Goal: Use online tool/utility: Utilize a website feature to perform a specific function

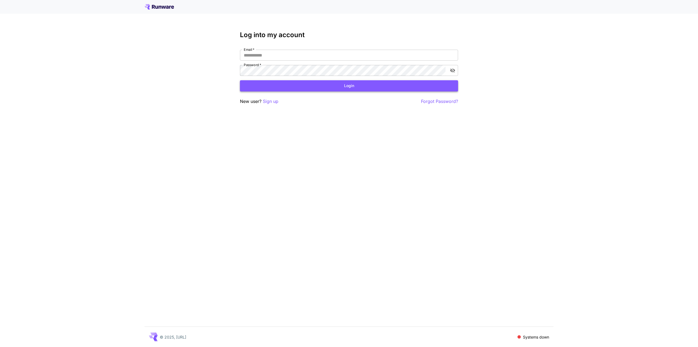
type input "**********"
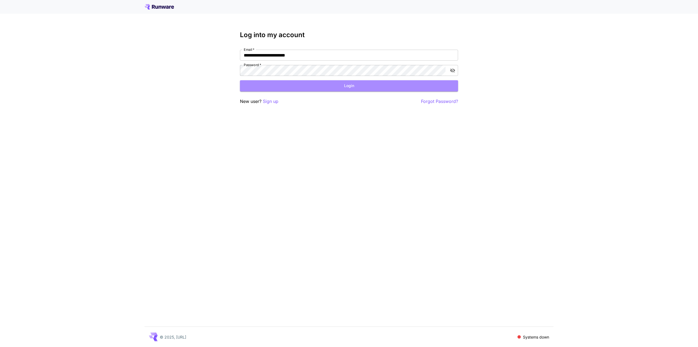
click at [262, 87] on button "Login" at bounding box center [349, 85] width 218 height 11
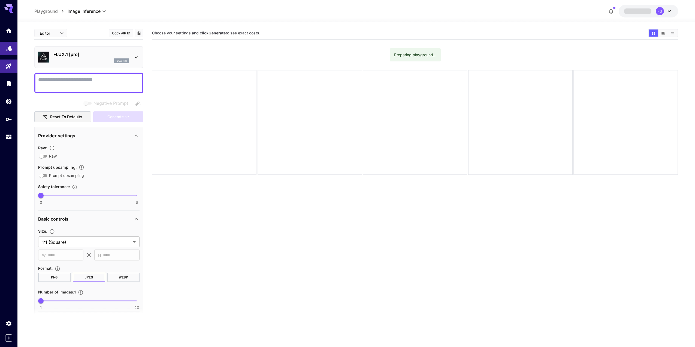
click at [6, 52] on link at bounding box center [8, 48] width 17 height 13
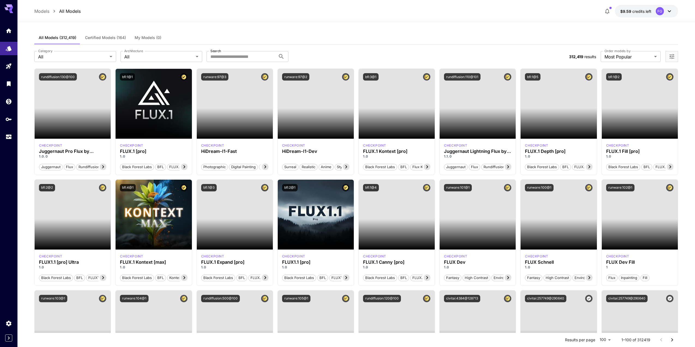
click at [115, 36] on span "Certified Models (164)" at bounding box center [105, 37] width 41 height 5
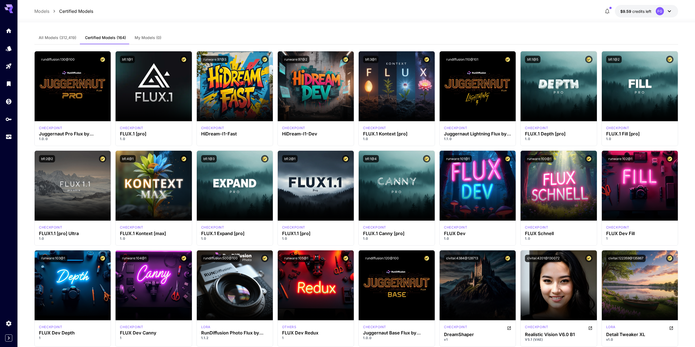
click at [67, 35] on span "All Models (312,419)" at bounding box center [58, 37] width 38 height 5
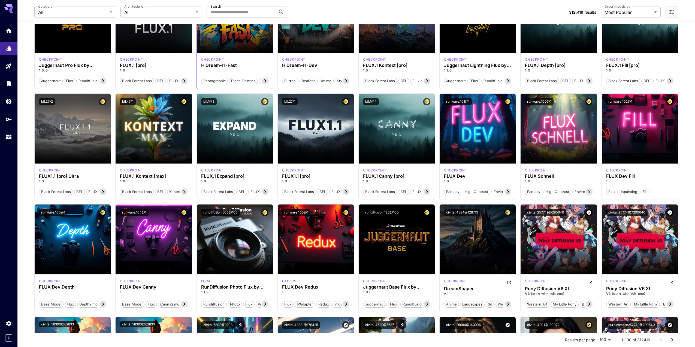
scroll to position [191, 0]
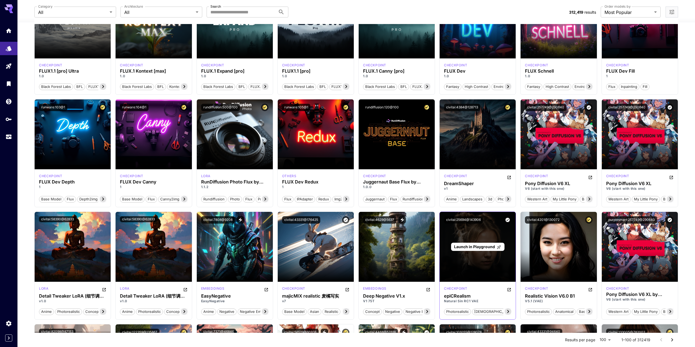
click at [481, 246] on span "Launch in Playground" at bounding box center [474, 246] width 41 height 5
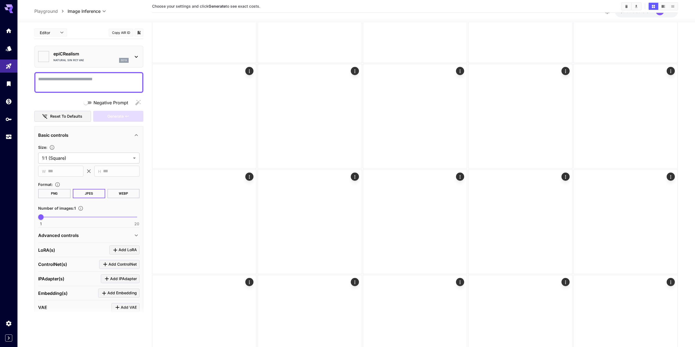
type input "*******"
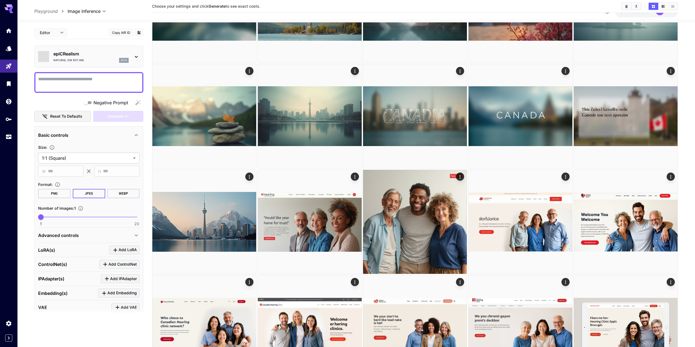
click at [83, 78] on textarea "Negative Prompt" at bounding box center [88, 82] width 101 height 13
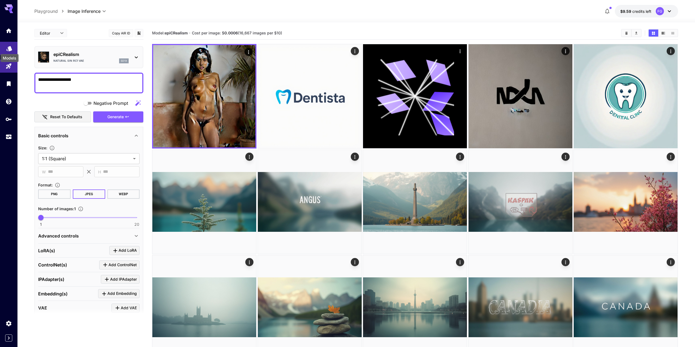
type textarea "**********"
click at [7, 46] on icon "Models" at bounding box center [9, 46] width 7 height 7
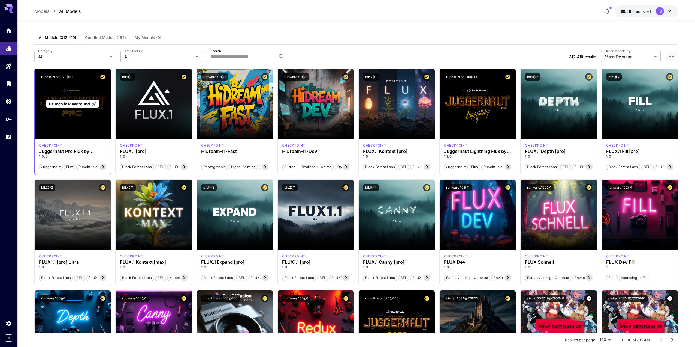
click at [86, 104] on span "Launch in Playground" at bounding box center [69, 103] width 41 height 5
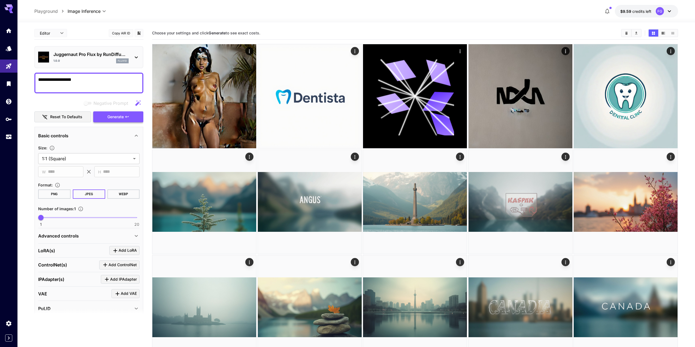
click at [101, 115] on button "Generate" at bounding box center [118, 116] width 50 height 11
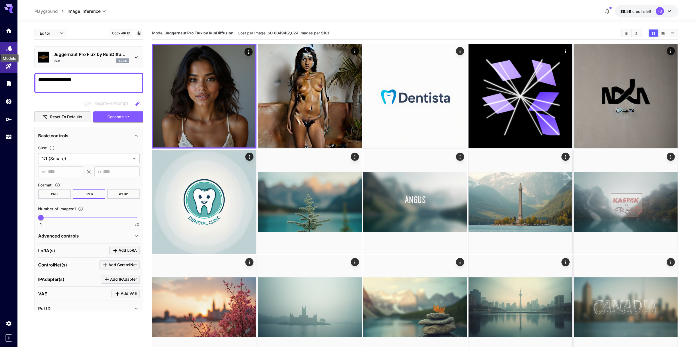
click at [9, 49] on icon "Models" at bounding box center [9, 46] width 7 height 7
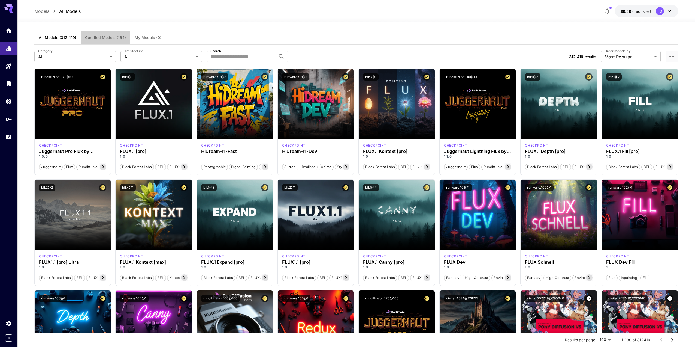
click at [101, 33] on button "Certified Models (164)" at bounding box center [106, 37] width 50 height 13
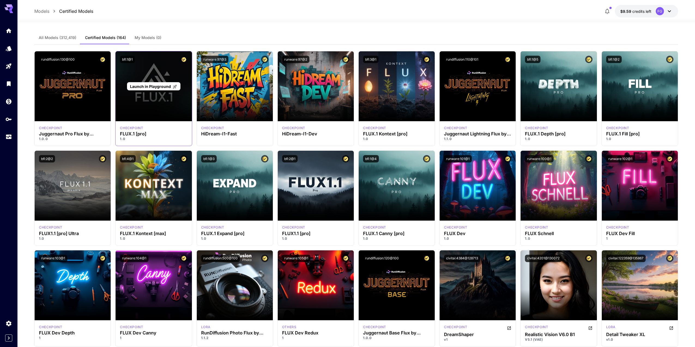
click at [162, 86] on span "Launch in Playground" at bounding box center [150, 86] width 41 height 5
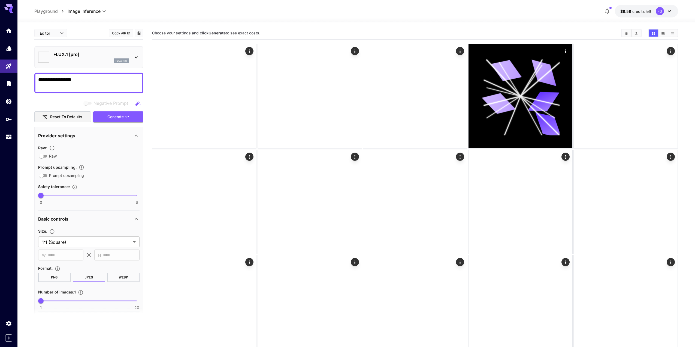
type input "**"
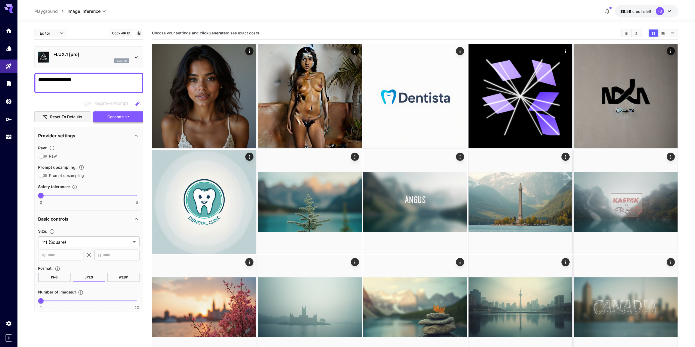
click at [115, 121] on button "Generate" at bounding box center [118, 116] width 50 height 11
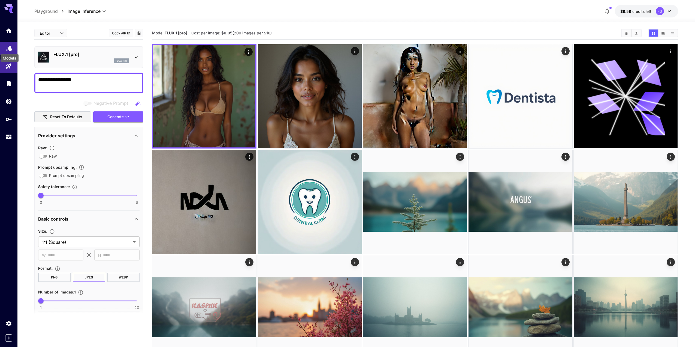
click at [8, 50] on icon "Models" at bounding box center [9, 46] width 7 height 7
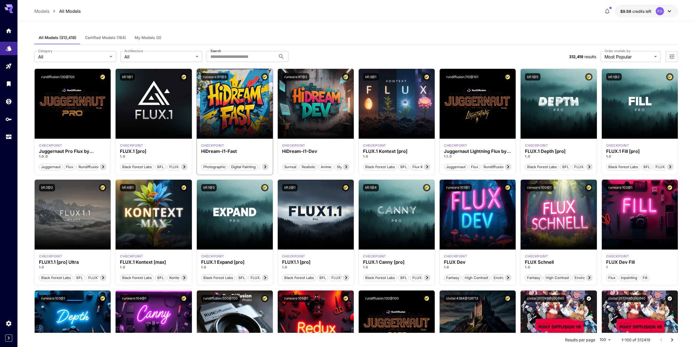
click at [266, 166] on icon at bounding box center [265, 166] width 2 height 3
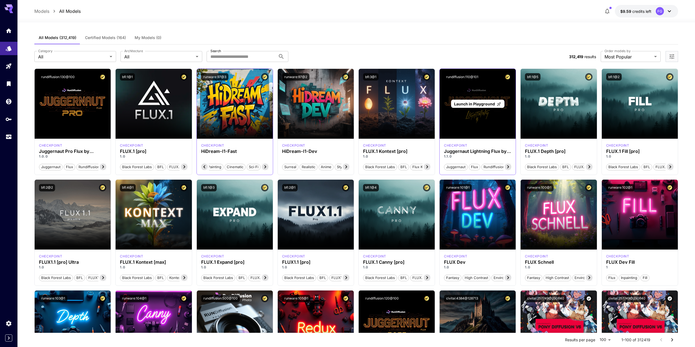
click at [473, 103] on span "Launch in Playground" at bounding box center [474, 103] width 41 height 5
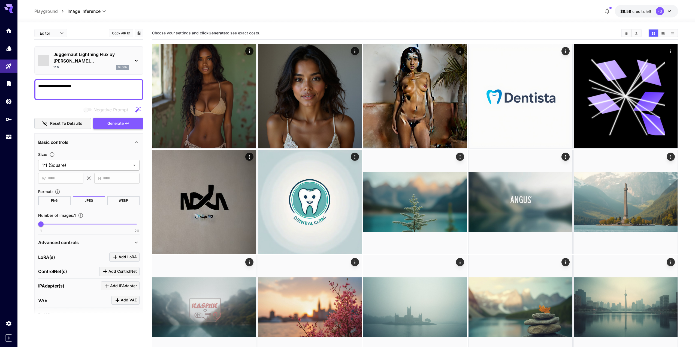
click at [124, 120] on span "Generate" at bounding box center [115, 123] width 16 height 7
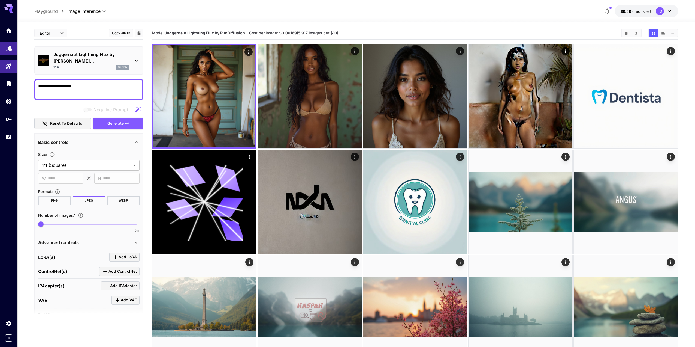
click at [7, 51] on link at bounding box center [8, 48] width 17 height 13
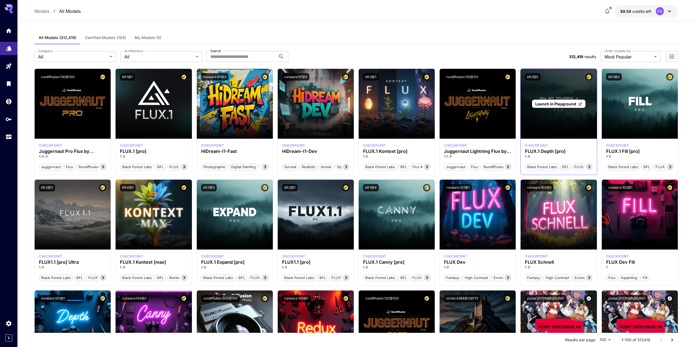
click at [564, 105] on span "Launch in Playground" at bounding box center [556, 103] width 41 height 5
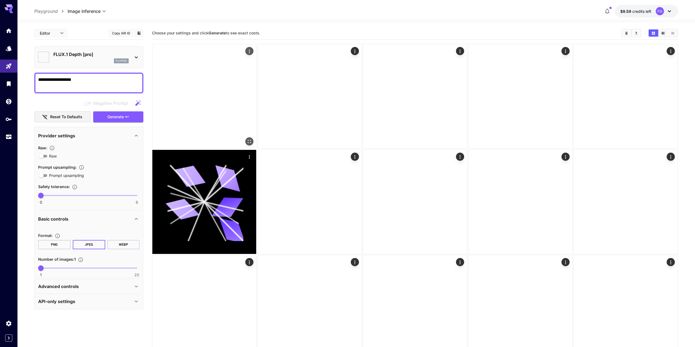
type input "**"
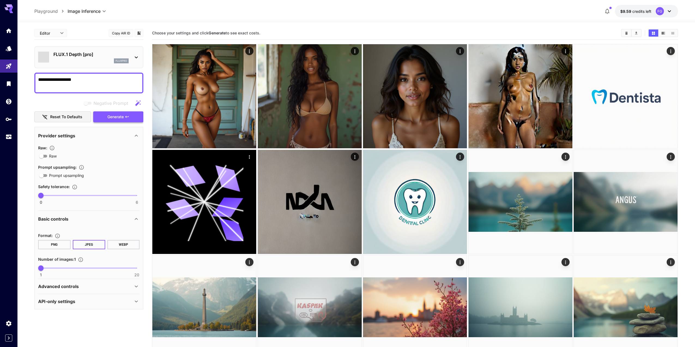
click at [131, 115] on button "Generate" at bounding box center [118, 116] width 50 height 11
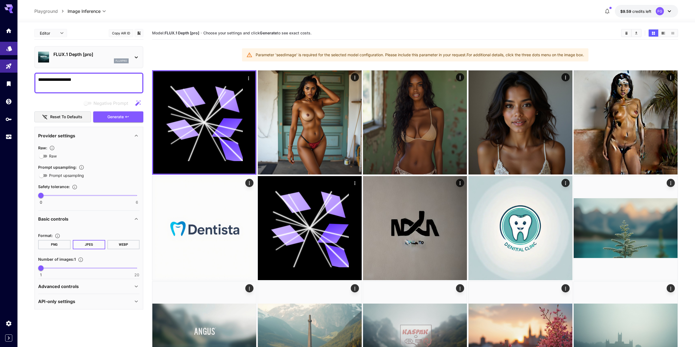
click at [4, 54] on link at bounding box center [8, 48] width 17 height 13
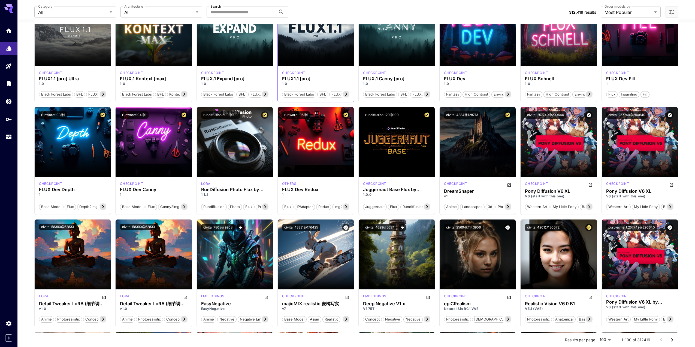
scroll to position [218, 0]
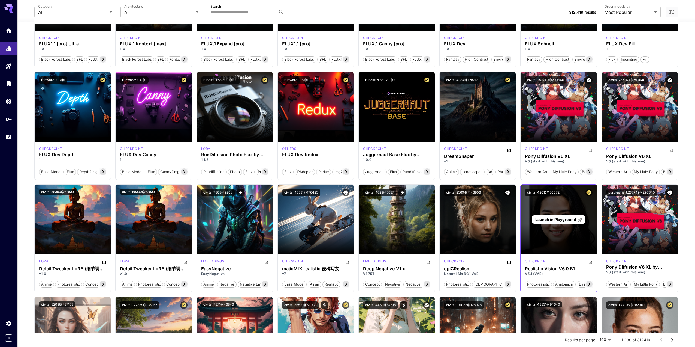
click at [559, 219] on span "Launch in Playground" at bounding box center [556, 219] width 41 height 5
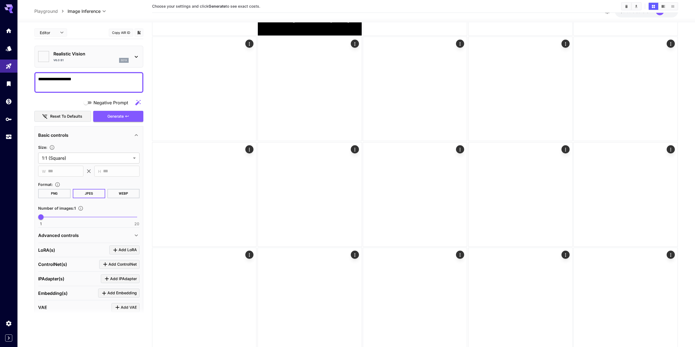
type input "*******"
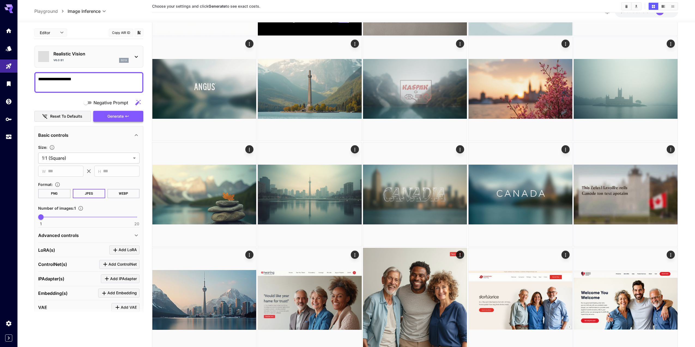
click at [125, 119] on button "Generate" at bounding box center [118, 116] width 50 height 11
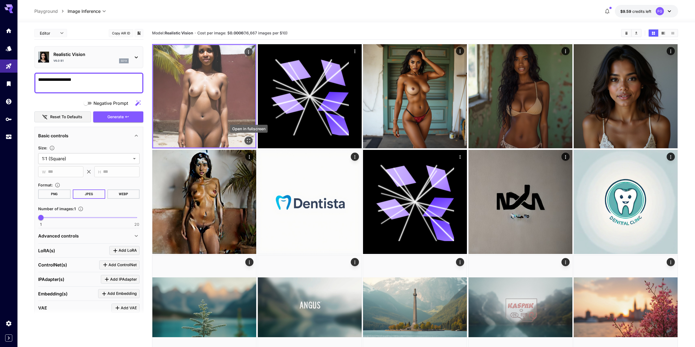
click at [248, 138] on icon "Open in fullscreen" at bounding box center [248, 140] width 5 height 5
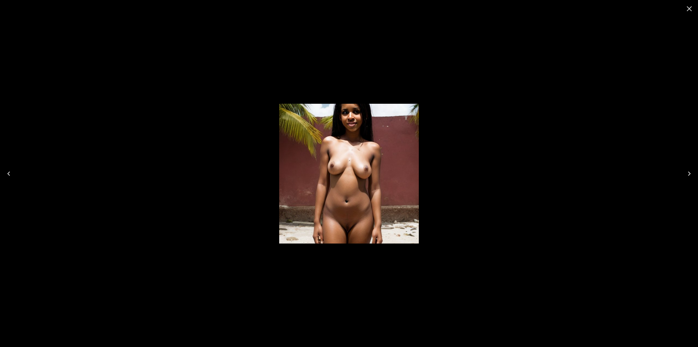
click at [690, 9] on icon "Close" at bounding box center [689, 8] width 9 height 9
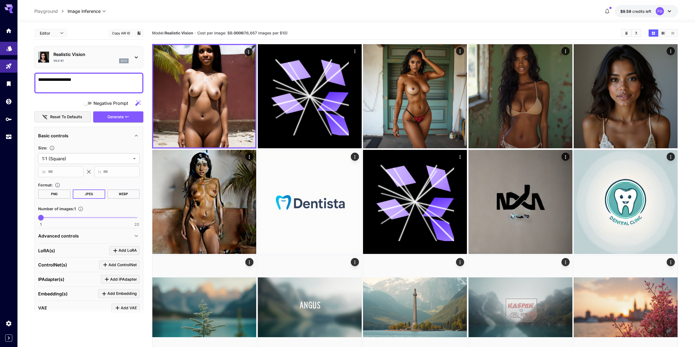
click at [9, 48] on icon "Models" at bounding box center [9, 46] width 6 height 5
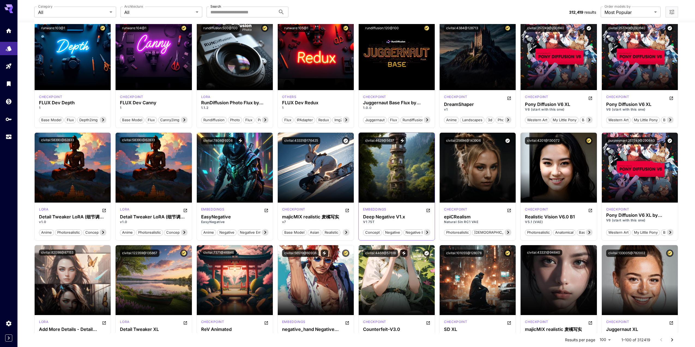
scroll to position [354, 0]
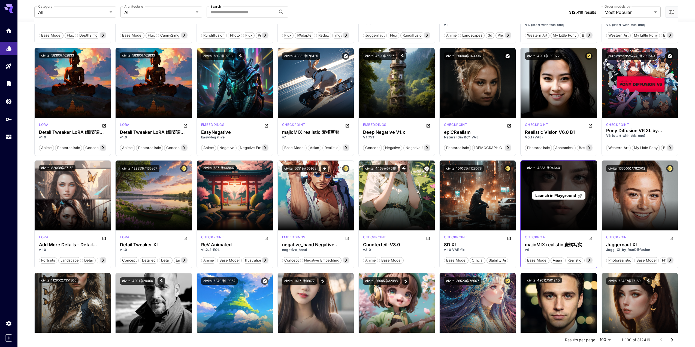
click at [562, 196] on span "Launch in Playground" at bounding box center [556, 195] width 41 height 5
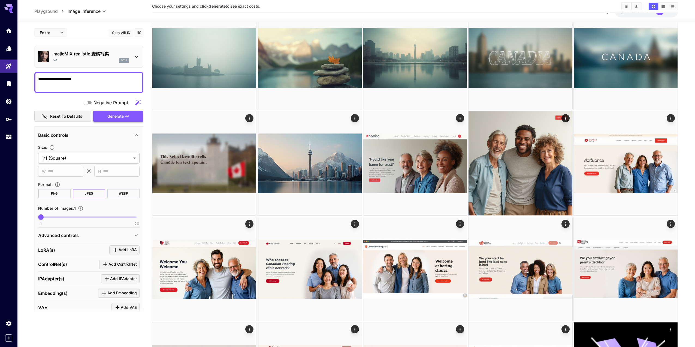
click at [122, 119] on span "Generate" at bounding box center [115, 116] width 16 height 7
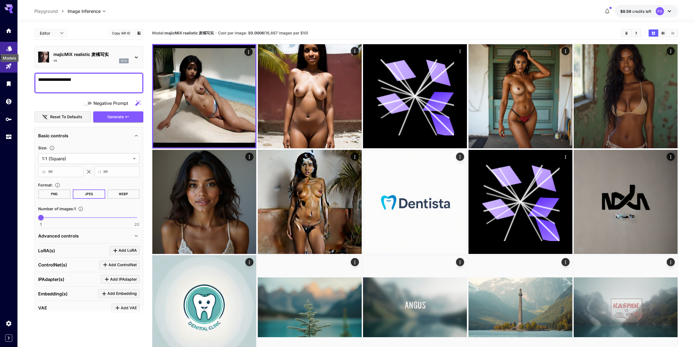
click at [7, 46] on icon "Models" at bounding box center [9, 46] width 7 height 7
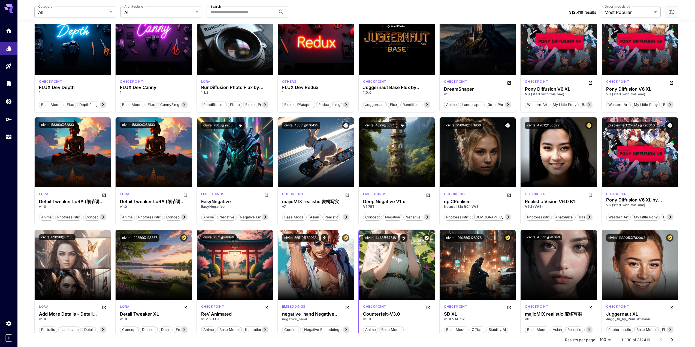
scroll to position [354, 0]
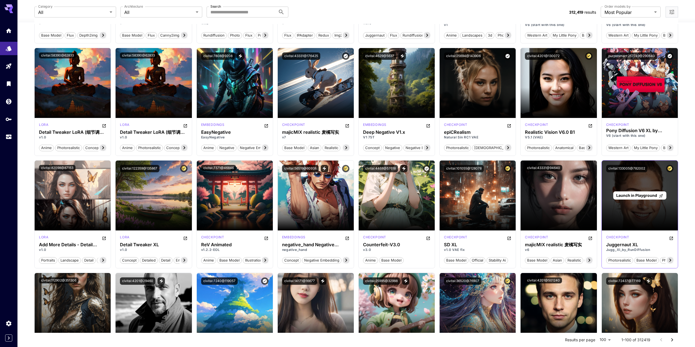
click at [641, 194] on span "Launch in Playground" at bounding box center [637, 195] width 41 height 5
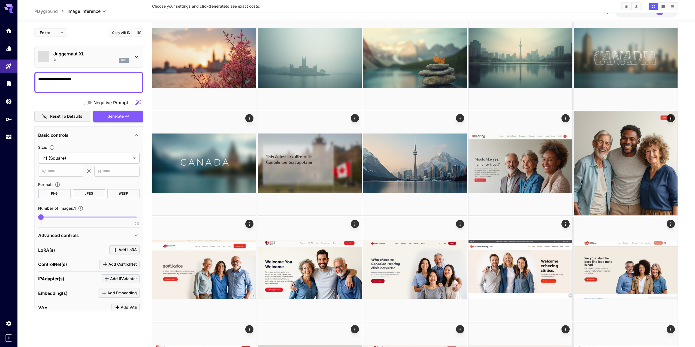
click at [139, 115] on button "Generate" at bounding box center [118, 116] width 50 height 11
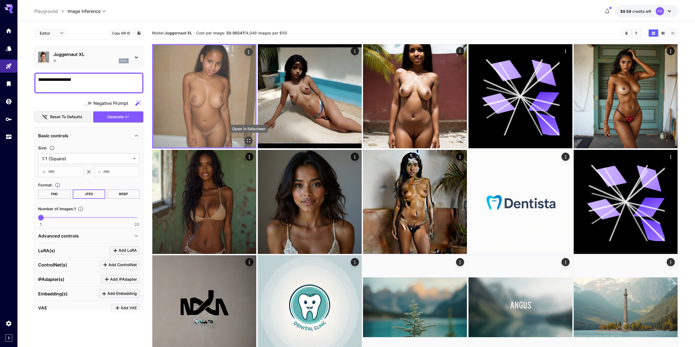
click at [249, 140] on icon "Open in fullscreen" at bounding box center [248, 140] width 5 height 5
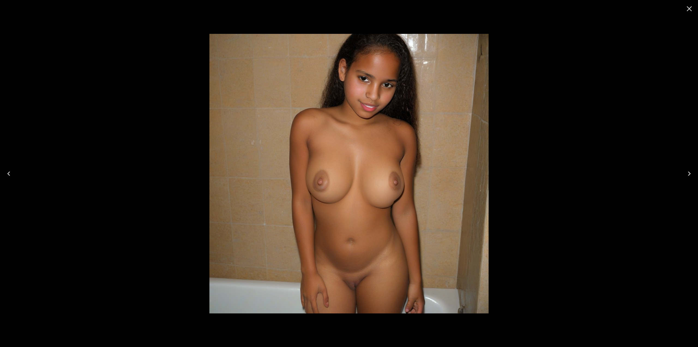
click at [687, 9] on icon "Close" at bounding box center [689, 8] width 9 height 9
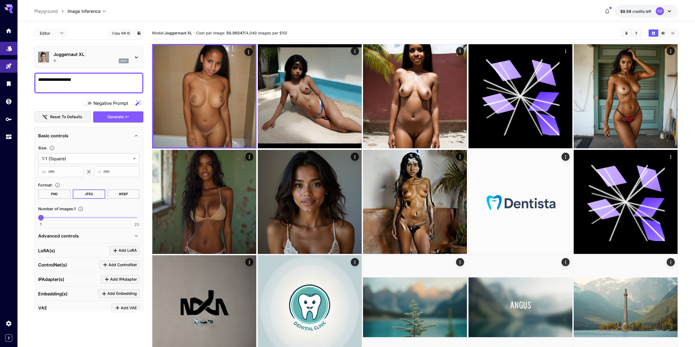
click at [12, 45] on icon "Models" at bounding box center [9, 47] width 7 height 7
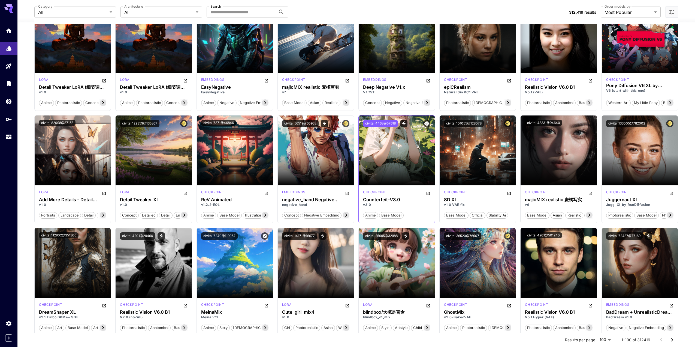
scroll to position [409, 0]
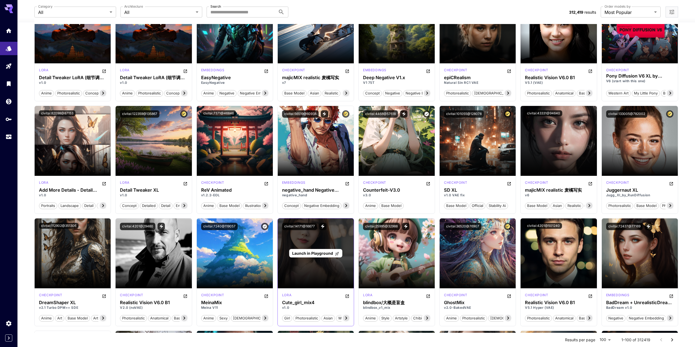
click at [318, 254] on span "Launch in Playground" at bounding box center [312, 253] width 41 height 5
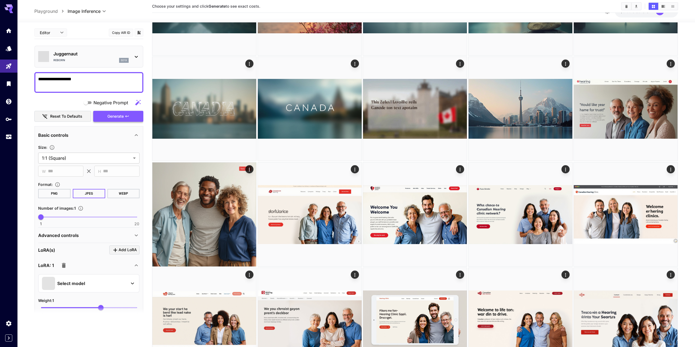
click at [110, 116] on span "Generate" at bounding box center [115, 116] width 16 height 7
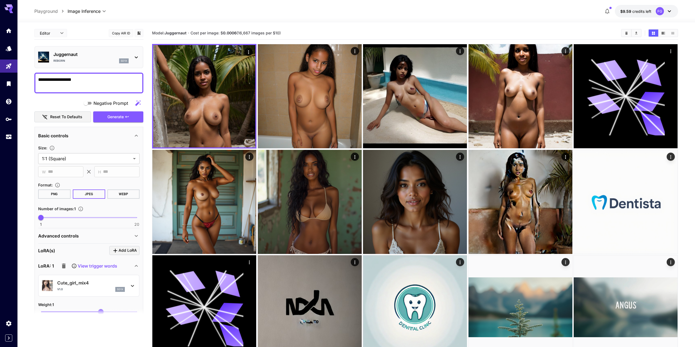
click at [109, 80] on textarea "**********" at bounding box center [88, 82] width 101 height 13
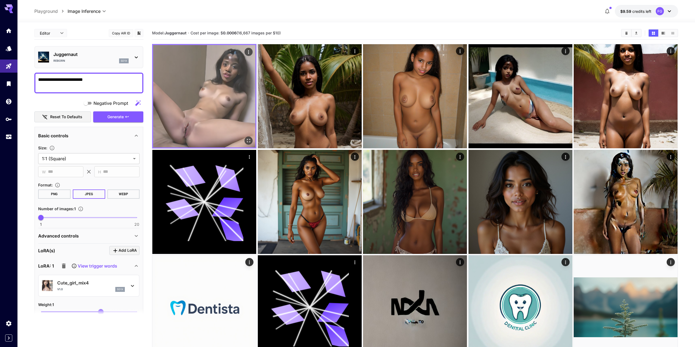
type textarea "**********"
click at [249, 139] on icon "Open in fullscreen" at bounding box center [248, 140] width 5 height 5
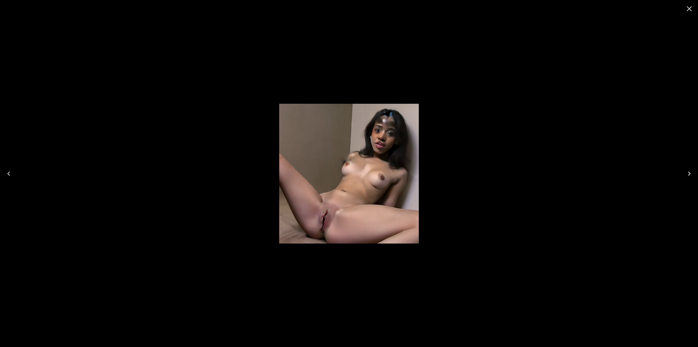
click at [687, 7] on icon "Close" at bounding box center [689, 8] width 9 height 9
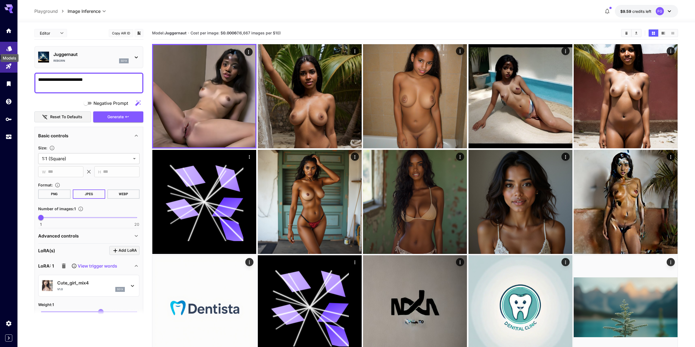
click at [6, 44] on icon "Models" at bounding box center [9, 47] width 7 height 7
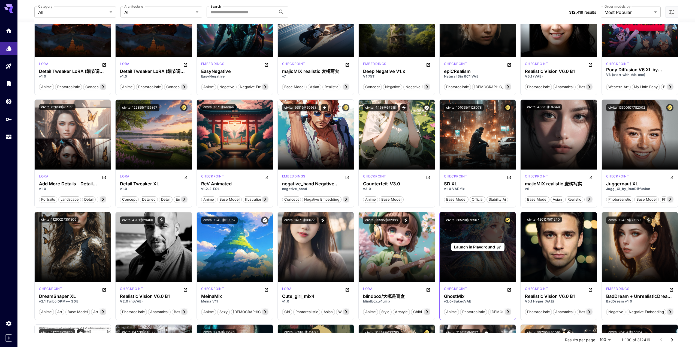
scroll to position [436, 0]
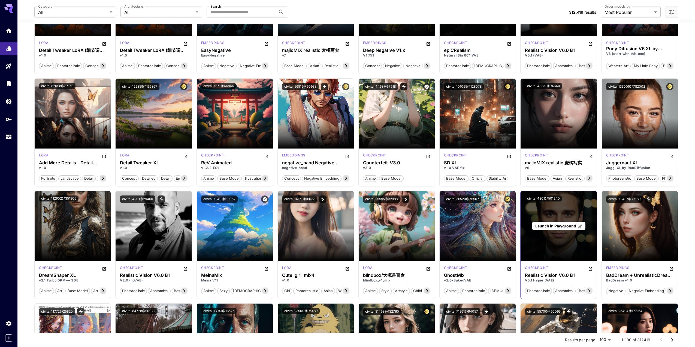
click at [559, 226] on span "Launch in Playground" at bounding box center [556, 225] width 41 height 5
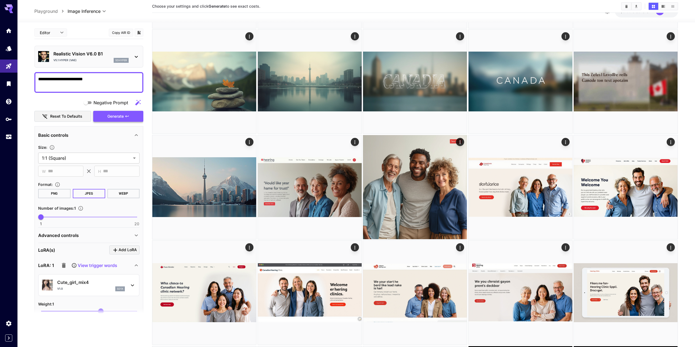
click at [118, 113] on span "Generate" at bounding box center [115, 116] width 16 height 7
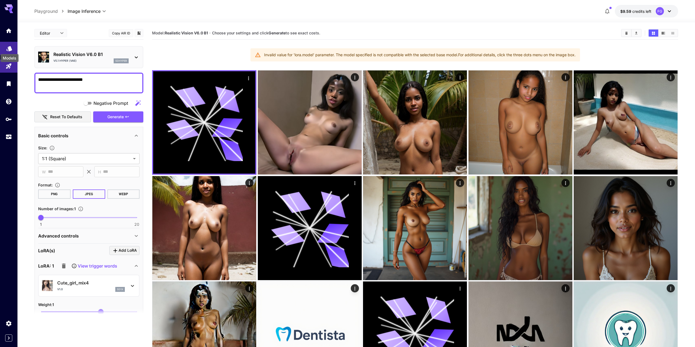
click at [11, 50] on icon "Models" at bounding box center [9, 46] width 7 height 7
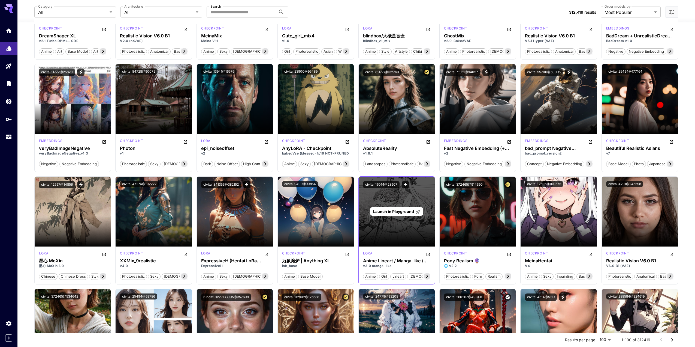
scroll to position [682, 0]
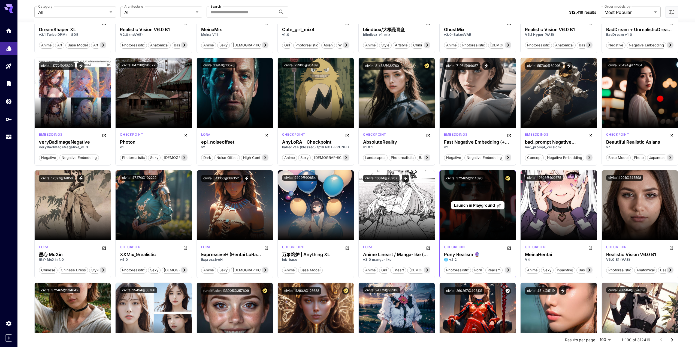
click at [481, 206] on span "Launch in Playground" at bounding box center [474, 205] width 41 height 5
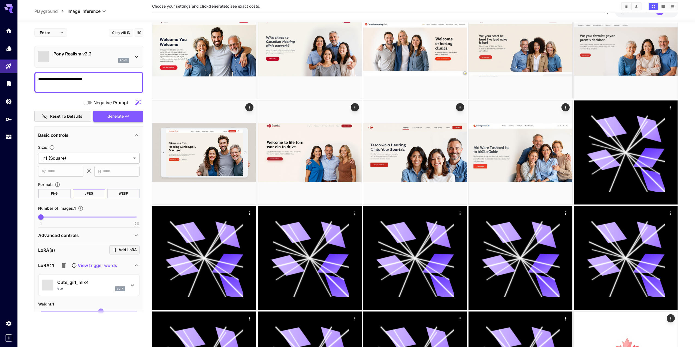
click at [121, 114] on span "Generate" at bounding box center [115, 116] width 16 height 7
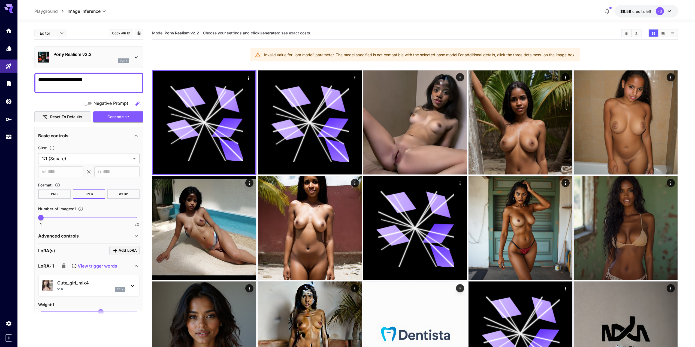
scroll to position [55, 0]
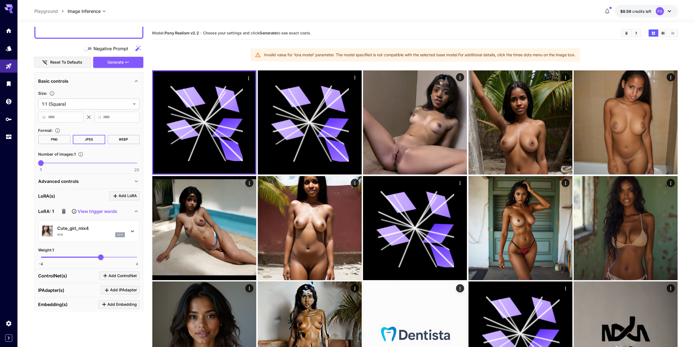
click at [64, 211] on icon "button" at bounding box center [64, 211] width 4 height 5
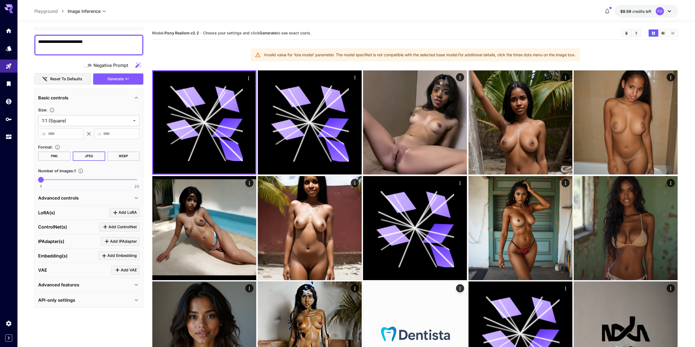
scroll to position [38, 0]
click at [123, 81] on span "Generate" at bounding box center [115, 79] width 16 height 7
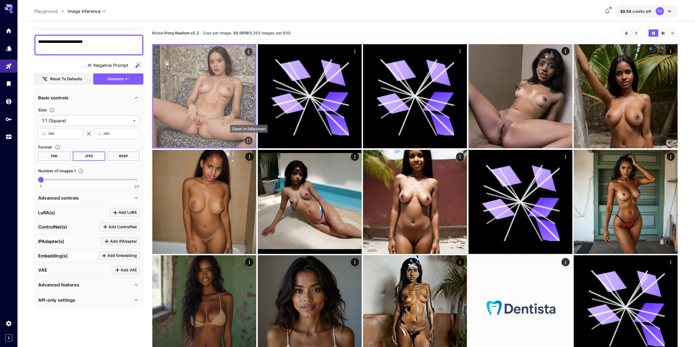
click at [248, 139] on icon "Open in fullscreen" at bounding box center [248, 140] width 5 height 5
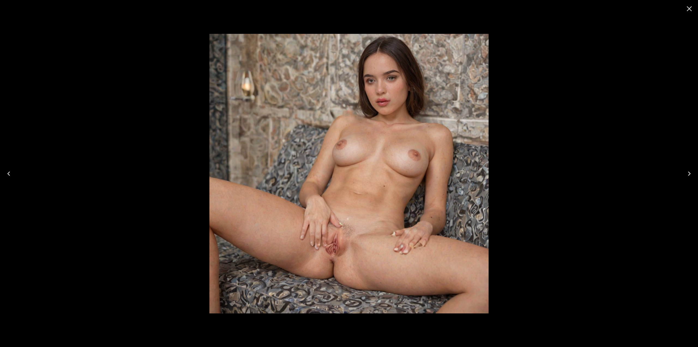
click at [688, 8] on icon "Close" at bounding box center [689, 8] width 9 height 9
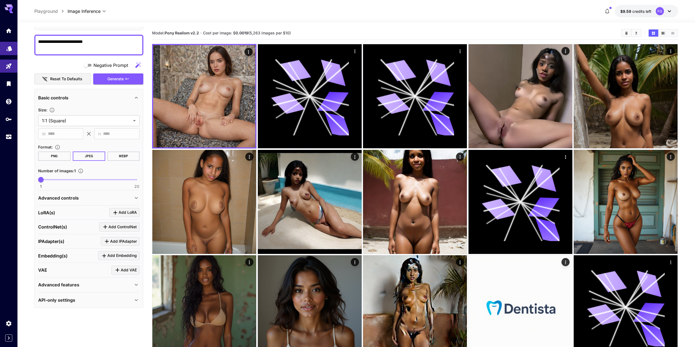
click at [4, 47] on link at bounding box center [8, 48] width 17 height 13
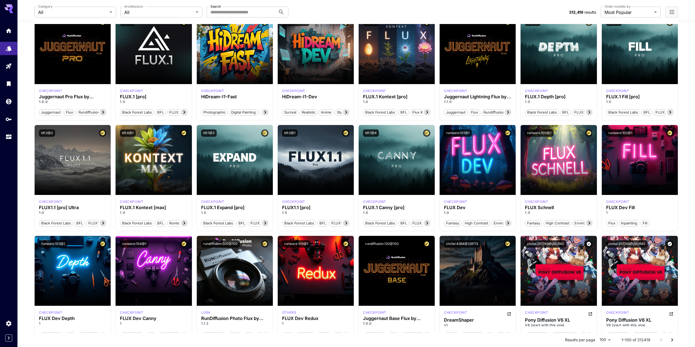
scroll to position [27, 0]
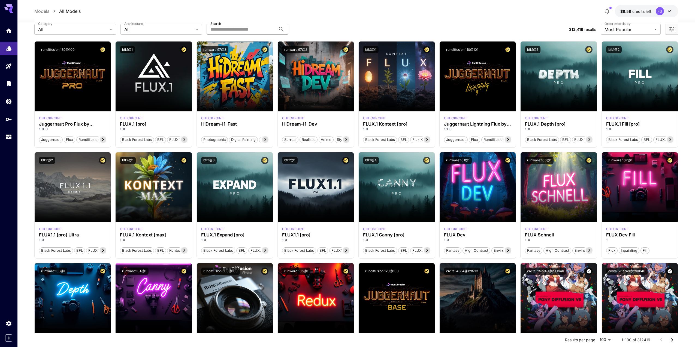
click at [247, 28] on input "Search" at bounding box center [241, 29] width 69 height 11
type input "****"
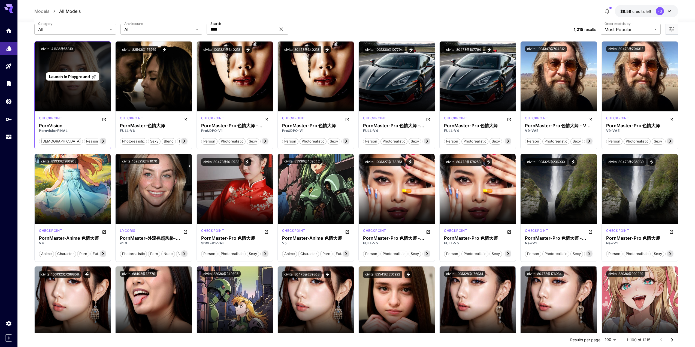
click at [75, 78] on span "Launch in Playground" at bounding box center [69, 76] width 41 height 5
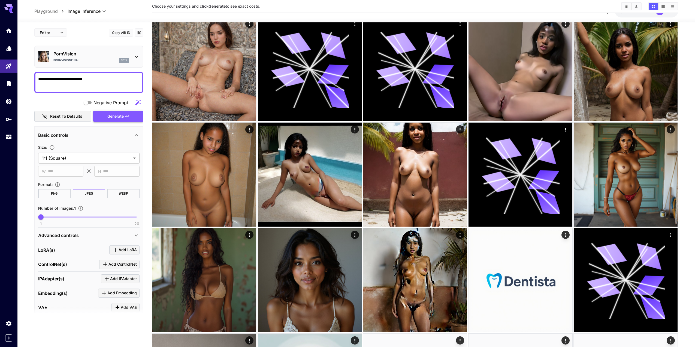
click at [121, 114] on span "Generate" at bounding box center [115, 116] width 16 height 7
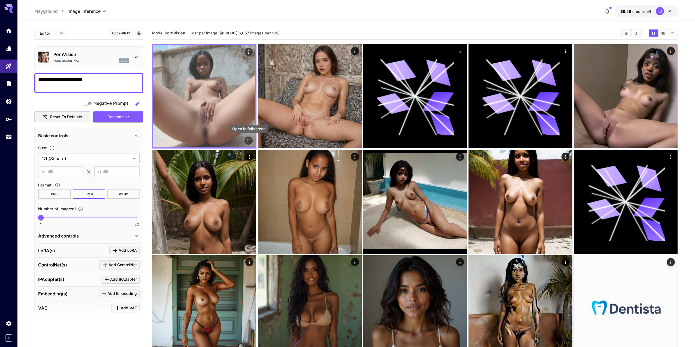
click at [249, 139] on icon "Open in fullscreen" at bounding box center [248, 140] width 5 height 5
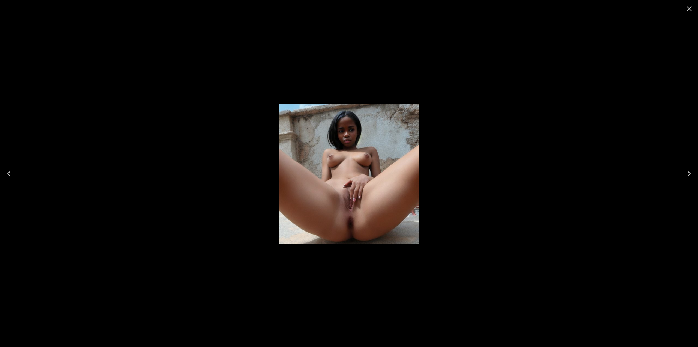
click at [692, 7] on icon "Close" at bounding box center [689, 8] width 9 height 9
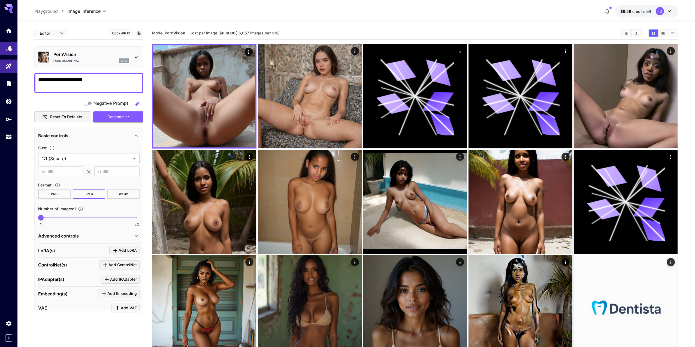
click at [9, 50] on icon "Models" at bounding box center [9, 46] width 7 height 7
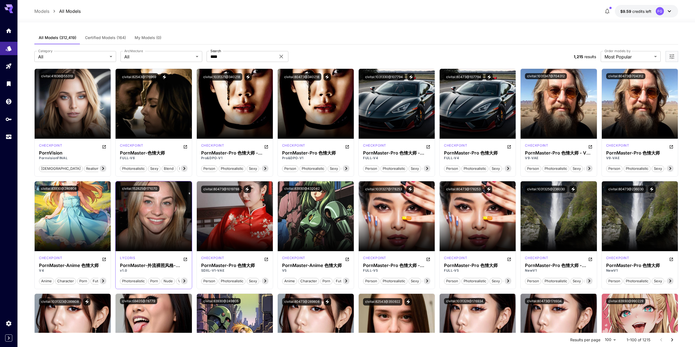
click at [148, 226] on section at bounding box center [154, 235] width 76 height 31
click at [153, 214] on img at bounding box center [154, 216] width 76 height 70
click at [152, 246] on section at bounding box center [154, 235] width 76 height 31
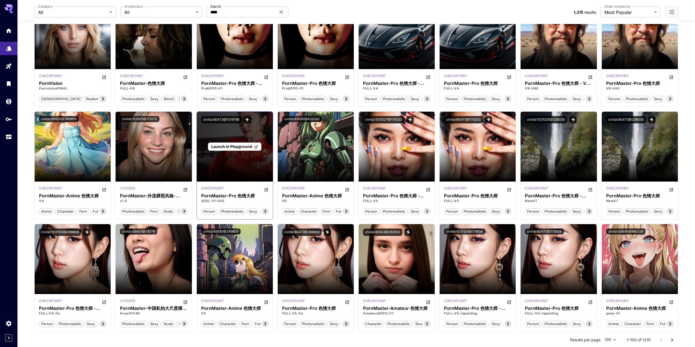
scroll to position [82, 0]
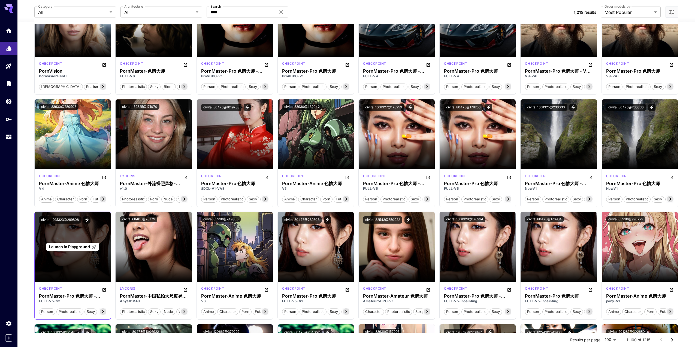
click at [73, 247] on span "Launch in Playground" at bounding box center [69, 246] width 41 height 5
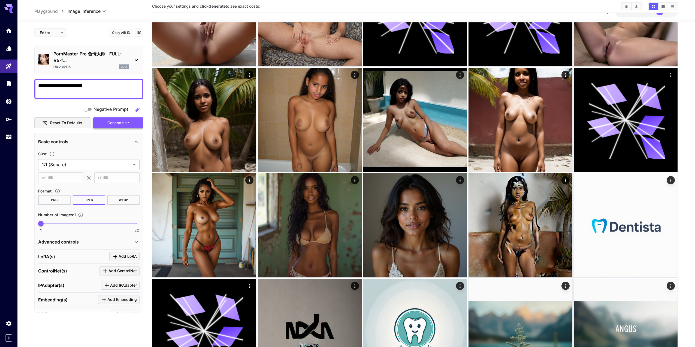
click at [115, 121] on span "Generate" at bounding box center [115, 122] width 16 height 7
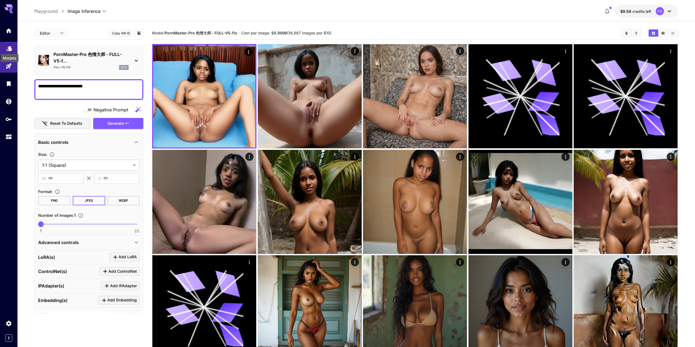
click at [8, 49] on icon "Models" at bounding box center [9, 46] width 6 height 5
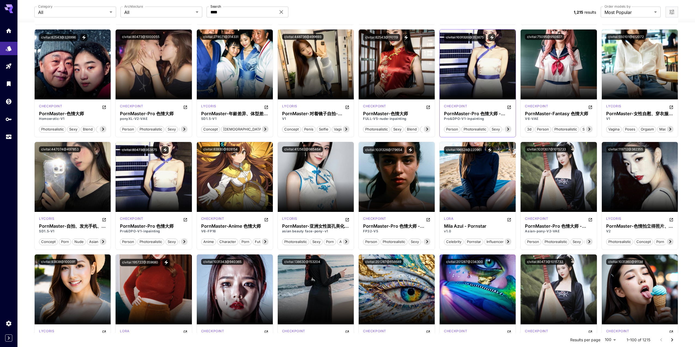
scroll to position [545, 0]
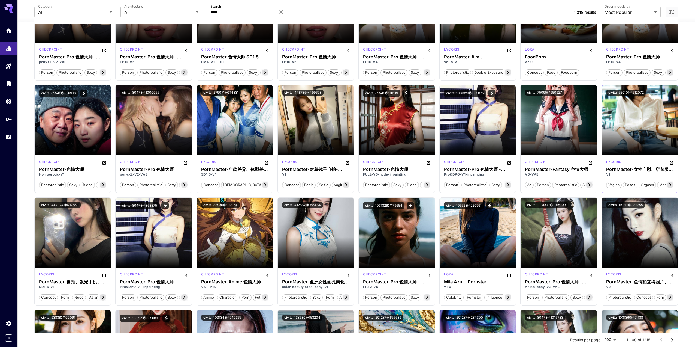
click at [635, 129] on section at bounding box center [640, 139] width 76 height 31
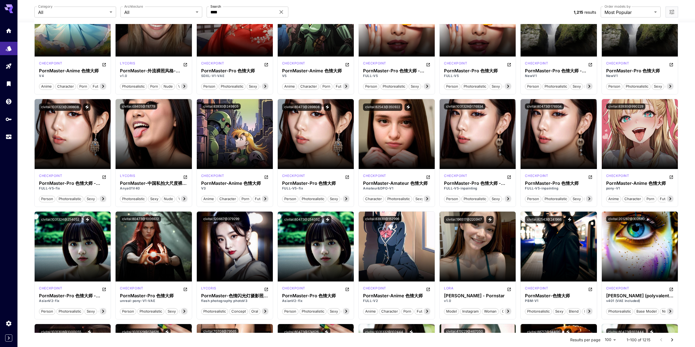
scroll to position [27, 0]
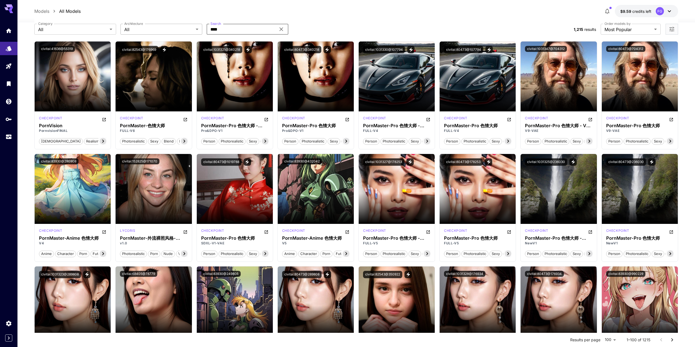
drag, startPoint x: 230, startPoint y: 26, endPoint x: 182, endPoint y: 25, distance: 47.5
click at [183, 25] on div "Category All *** Category Architecture All *** Architecture Search **** Search" at bounding box center [301, 29] width 535 height 11
type input "****"
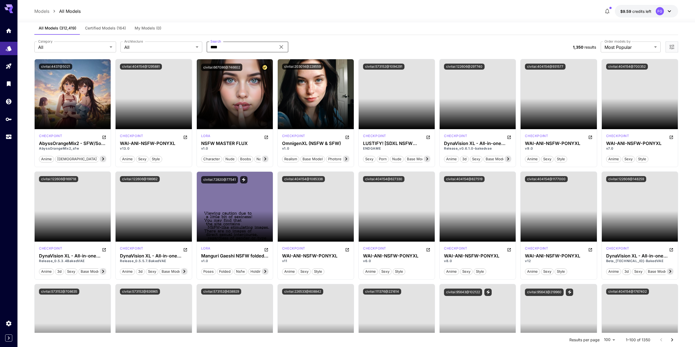
scroll to position [0, 0]
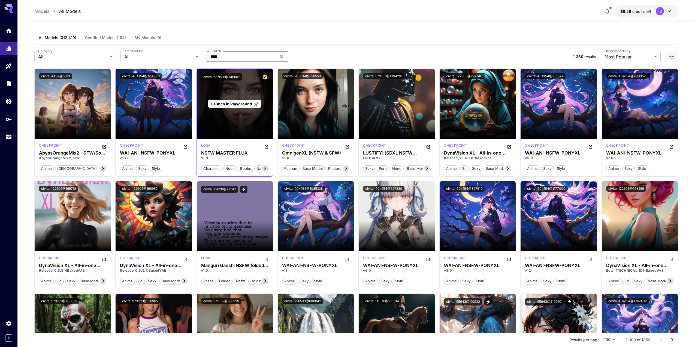
click at [240, 103] on span "Launch in Playground" at bounding box center [231, 103] width 41 height 5
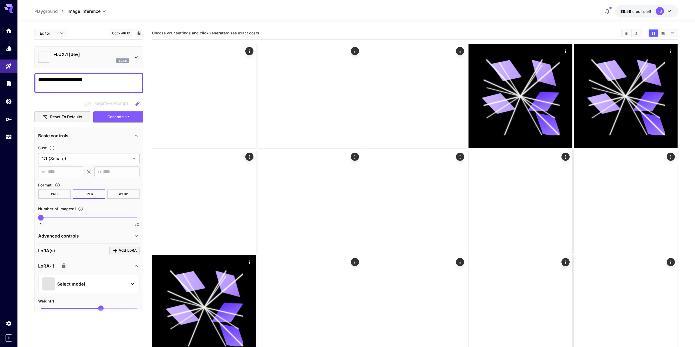
type input "**********"
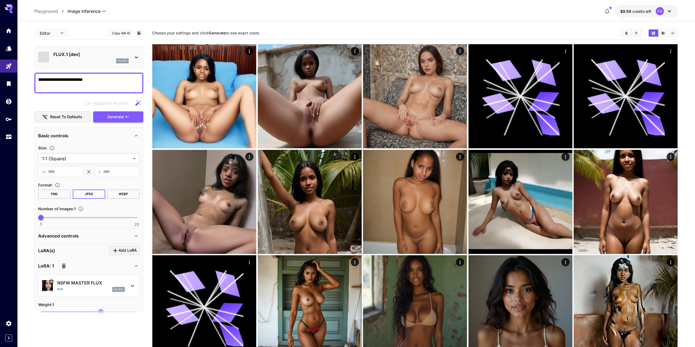
click at [120, 114] on span "Generate" at bounding box center [115, 116] width 16 height 7
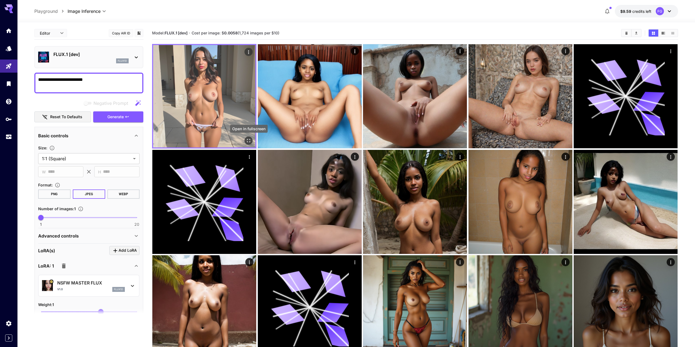
click at [249, 142] on icon "Open in fullscreen" at bounding box center [248, 140] width 5 height 5
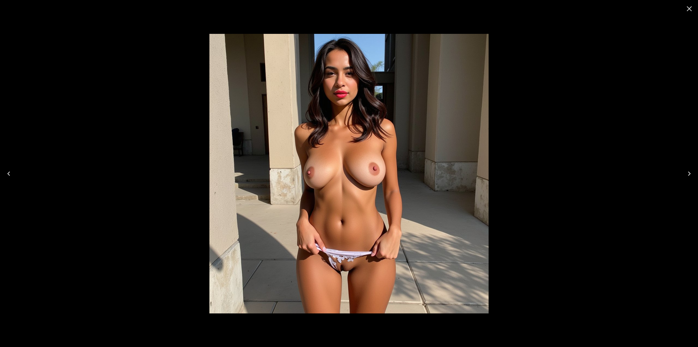
drag, startPoint x: 689, startPoint y: 7, endPoint x: 671, endPoint y: 11, distance: 17.8
click at [687, 7] on icon "Close" at bounding box center [689, 8] width 9 height 9
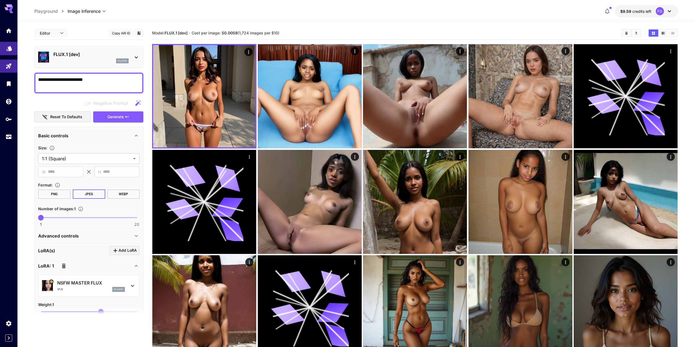
click at [1, 46] on link at bounding box center [8, 48] width 17 height 13
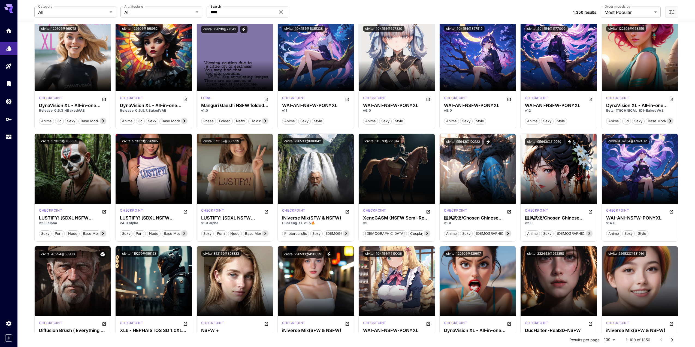
scroll to position [164, 0]
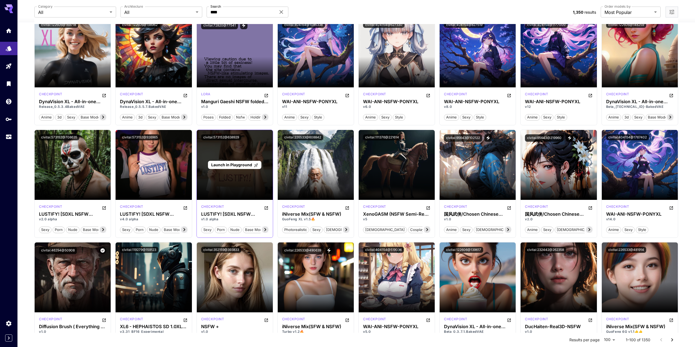
click at [235, 165] on span "Launch in Playground" at bounding box center [231, 164] width 41 height 5
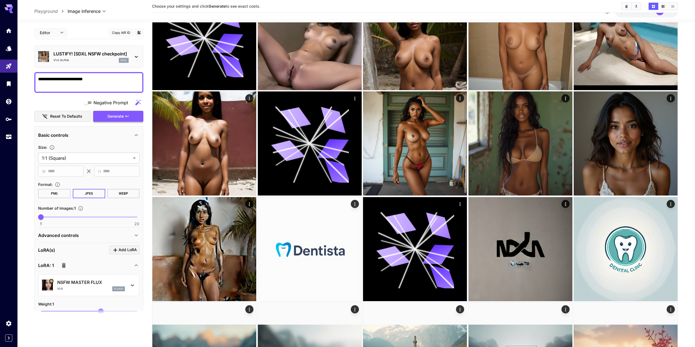
click at [114, 118] on span "Generate" at bounding box center [115, 116] width 16 height 7
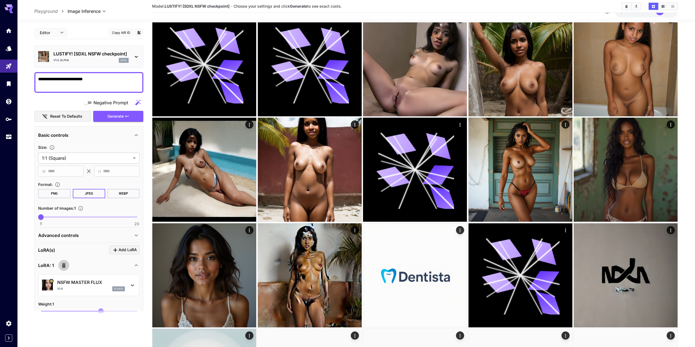
click at [62, 266] on icon "button" at bounding box center [64, 265] width 4 height 5
click at [117, 118] on span "Generate" at bounding box center [115, 116] width 16 height 7
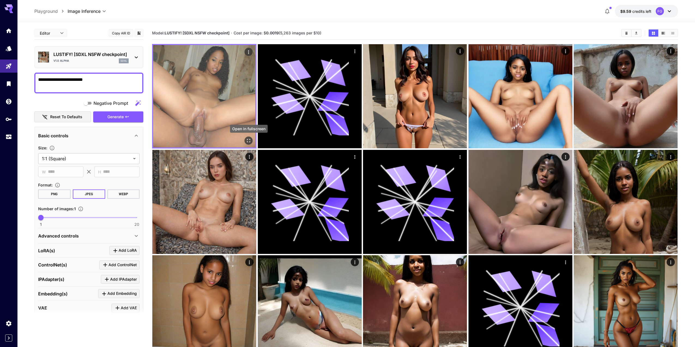
click at [250, 139] on icon "Open in fullscreen" at bounding box center [248, 140] width 5 height 5
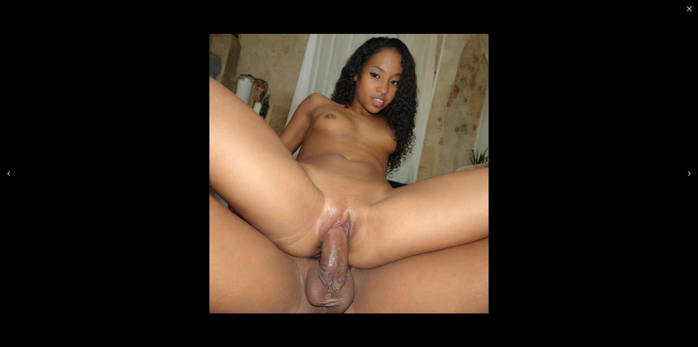
click at [691, 8] on icon "Close" at bounding box center [689, 8] width 9 height 9
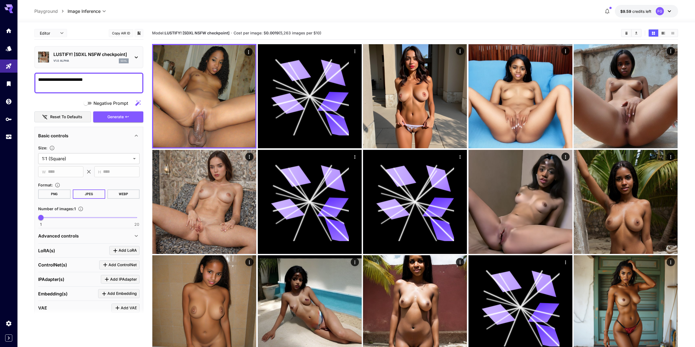
drag, startPoint x: 110, startPoint y: 74, endPoint x: 110, endPoint y: 78, distance: 3.4
click at [110, 77] on div "**********" at bounding box center [88, 83] width 109 height 21
click at [109, 78] on textarea "**********" at bounding box center [88, 82] width 101 height 13
type textarea "**********"
click at [108, 122] on button "Generate" at bounding box center [118, 116] width 50 height 11
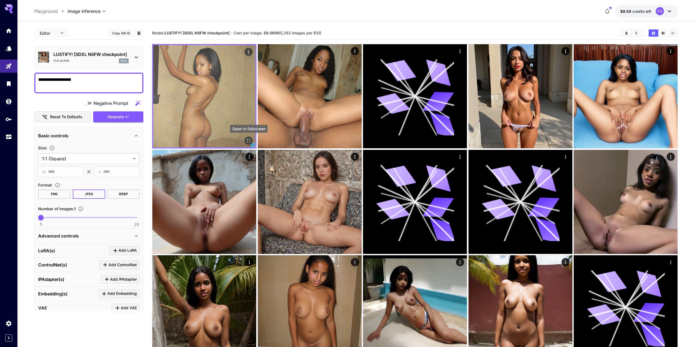
click at [247, 142] on icon "Open in fullscreen" at bounding box center [248, 140] width 5 height 5
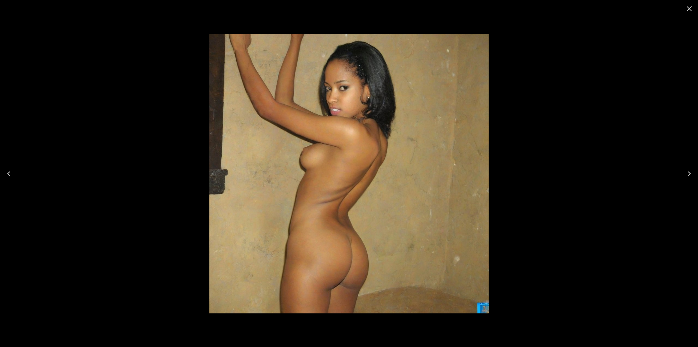
drag, startPoint x: 687, startPoint y: 9, endPoint x: 683, endPoint y: 9, distance: 4.9
click at [687, 9] on icon "Close" at bounding box center [689, 8] width 9 height 9
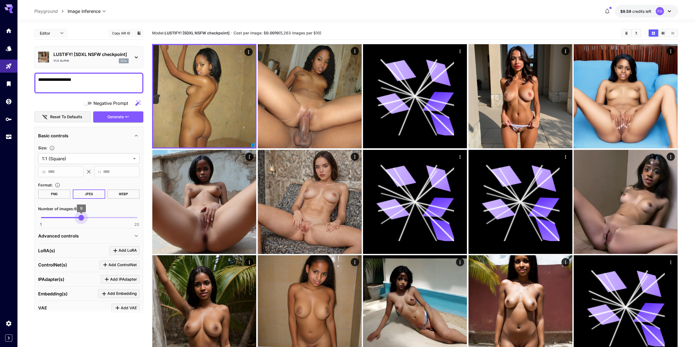
type input "**"
drag, startPoint x: 40, startPoint y: 218, endPoint x: 87, endPoint y: 219, distance: 46.4
click at [87, 219] on span "10" at bounding box center [86, 217] width 5 height 5
click at [121, 114] on span "Generate" at bounding box center [115, 116] width 16 height 7
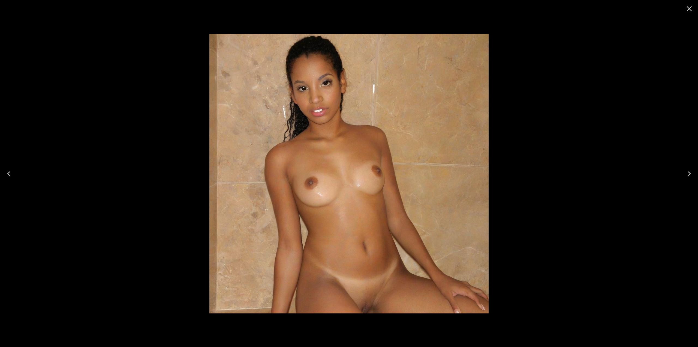
click at [687, 9] on icon "Close" at bounding box center [689, 8] width 9 height 9
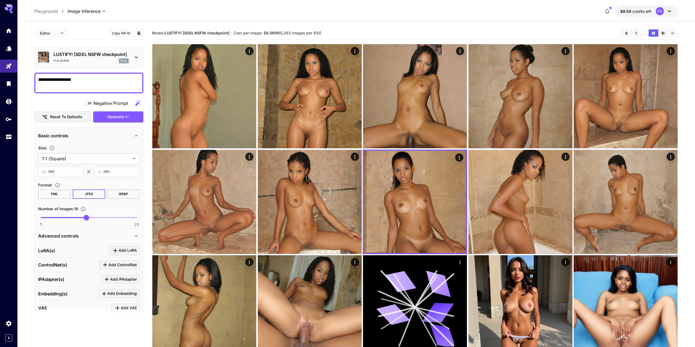
drag, startPoint x: 71, startPoint y: 78, endPoint x: 42, endPoint y: 75, distance: 29.1
click at [42, 75] on div "**********" at bounding box center [88, 83] width 109 height 21
click at [54, 79] on textarea "**********" at bounding box center [88, 82] width 101 height 13
drag, startPoint x: 71, startPoint y: 80, endPoint x: 52, endPoint y: 79, distance: 18.6
click at [52, 79] on textarea "**********" at bounding box center [88, 82] width 101 height 13
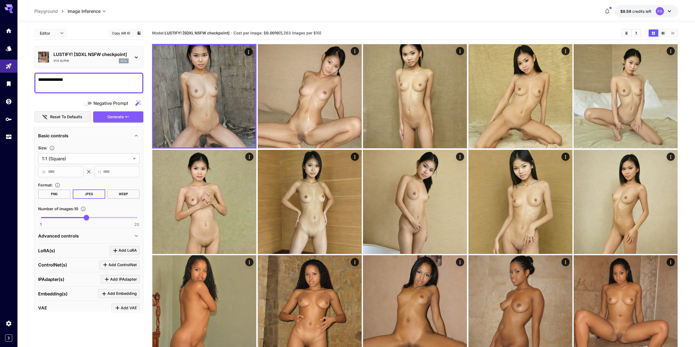
drag, startPoint x: 58, startPoint y: 78, endPoint x: 51, endPoint y: 77, distance: 7.7
click at [51, 77] on textarea "**********" at bounding box center [88, 82] width 101 height 13
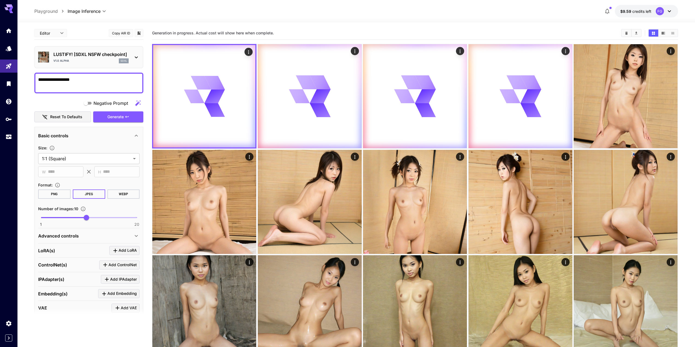
drag, startPoint x: 69, startPoint y: 81, endPoint x: 51, endPoint y: 79, distance: 17.6
click at [51, 79] on textarea "**********" at bounding box center [88, 82] width 101 height 13
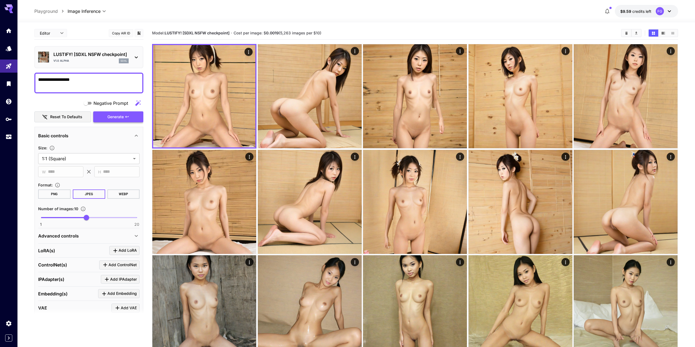
type textarea "**********"
click at [113, 118] on span "Generate" at bounding box center [115, 116] width 16 height 7
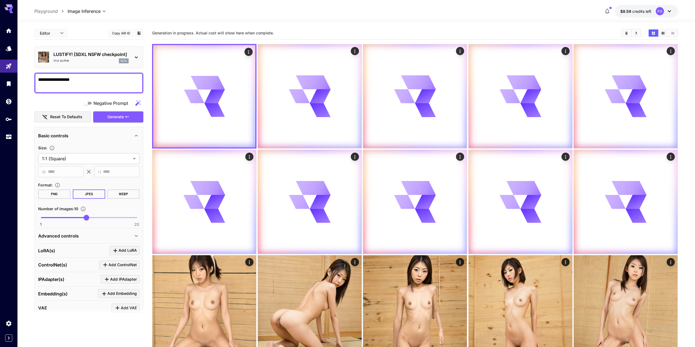
drag, startPoint x: 68, startPoint y: 80, endPoint x: 52, endPoint y: 80, distance: 15.8
click at [52, 80] on textarea "**********" at bounding box center [88, 82] width 101 height 13
